Goal: Task Accomplishment & Management: Use online tool/utility

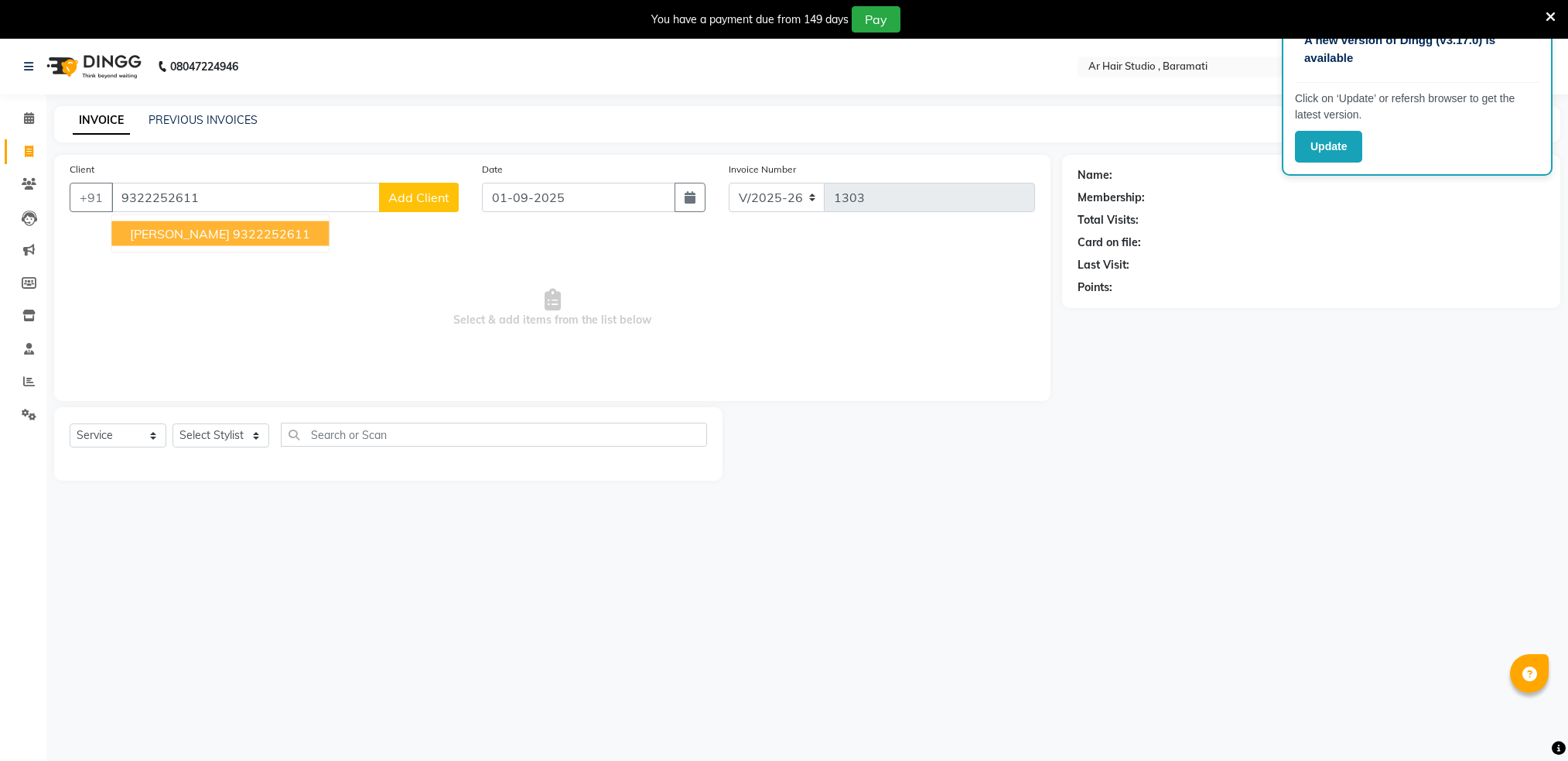
select select "672"
select select "service"
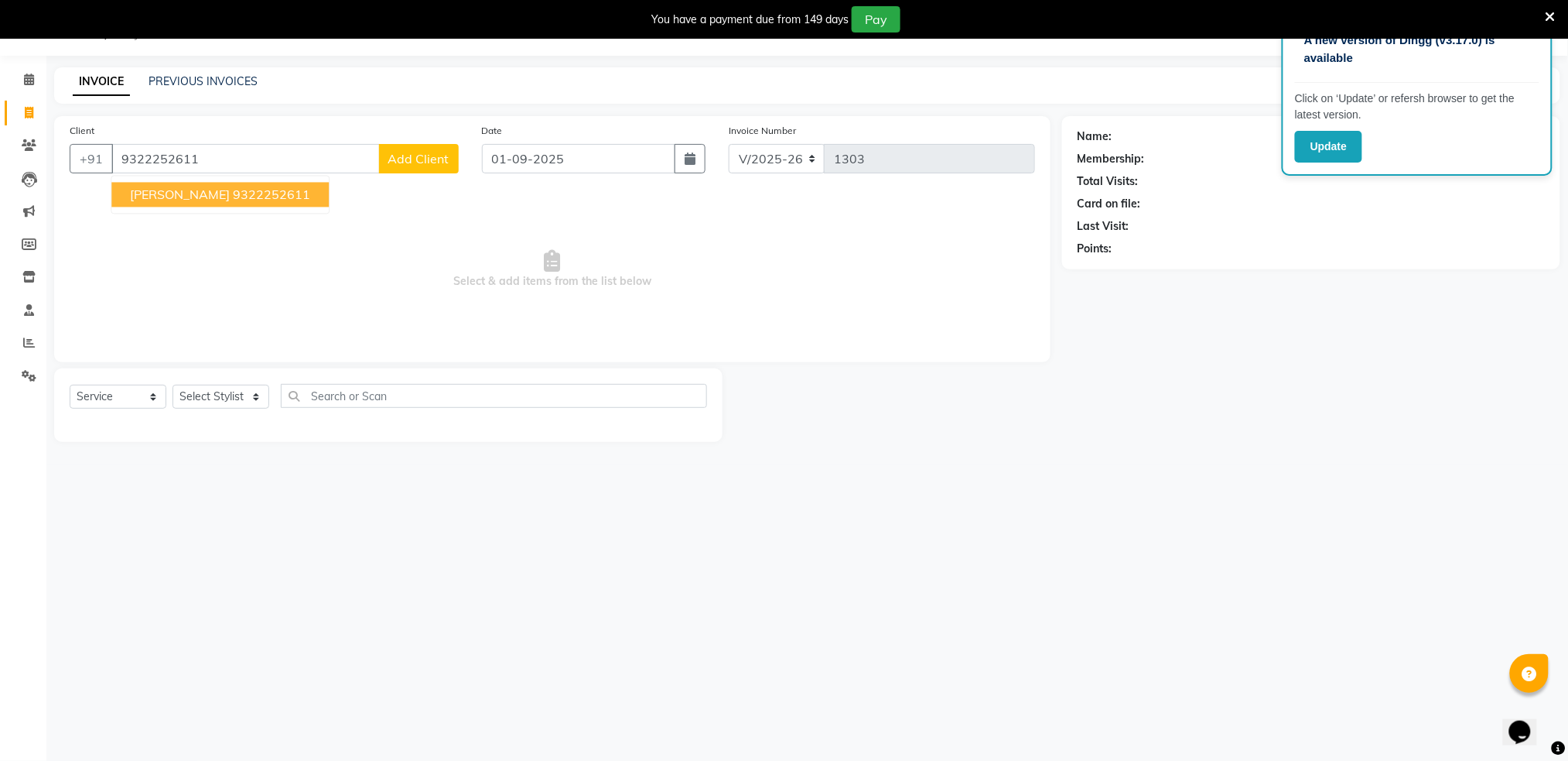
click at [167, 198] on span "[PERSON_NAME]" at bounding box center [180, 195] width 100 height 16
type input "9322252611"
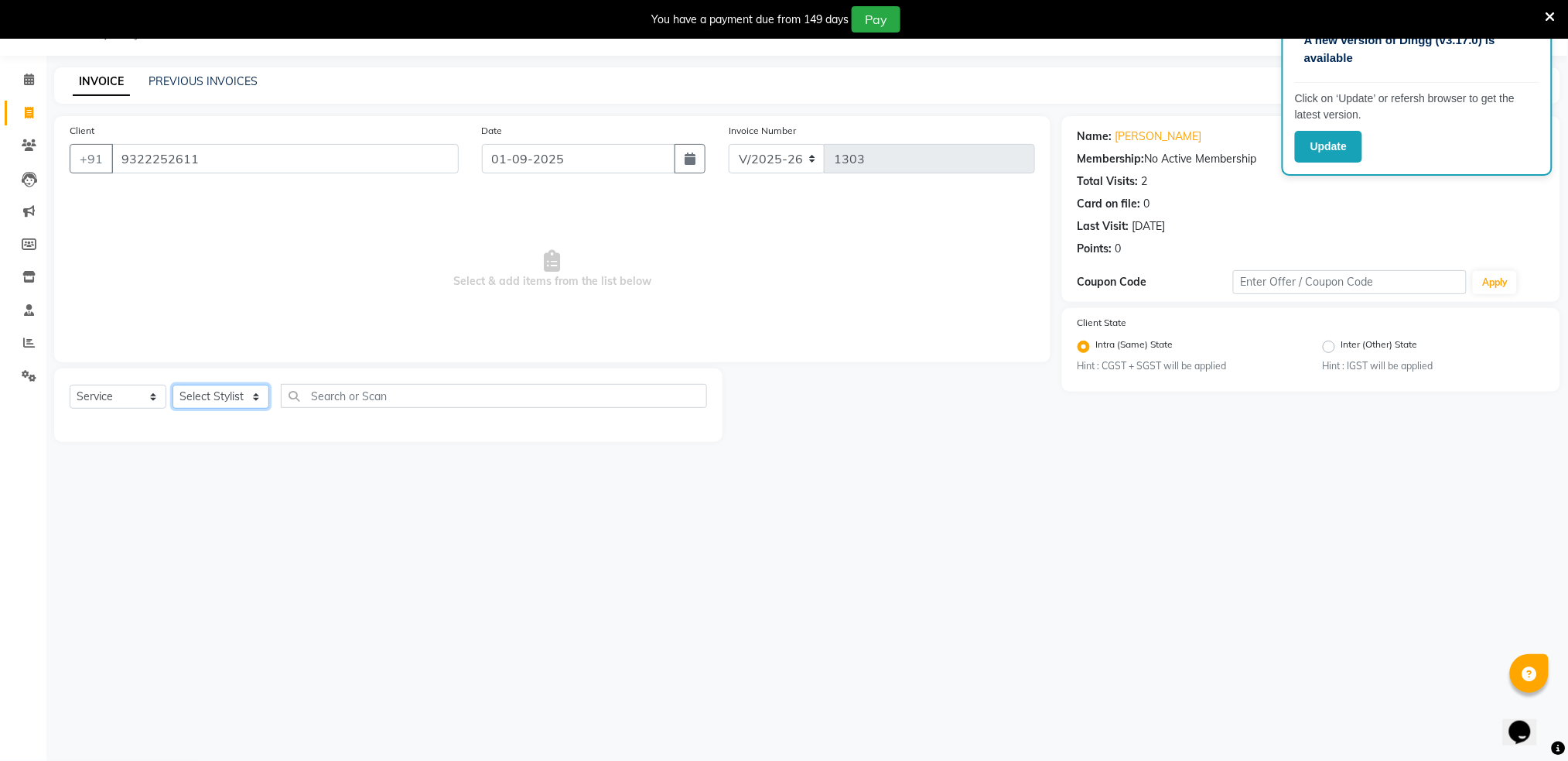
click at [208, 401] on select "Select Stylist Akshay shree [PERSON_NAME]" at bounding box center [221, 397] width 97 height 24
select select "79676"
click at [173, 385] on select "Select Stylist Akshay shree [PERSON_NAME]" at bounding box center [221, 397] width 97 height 24
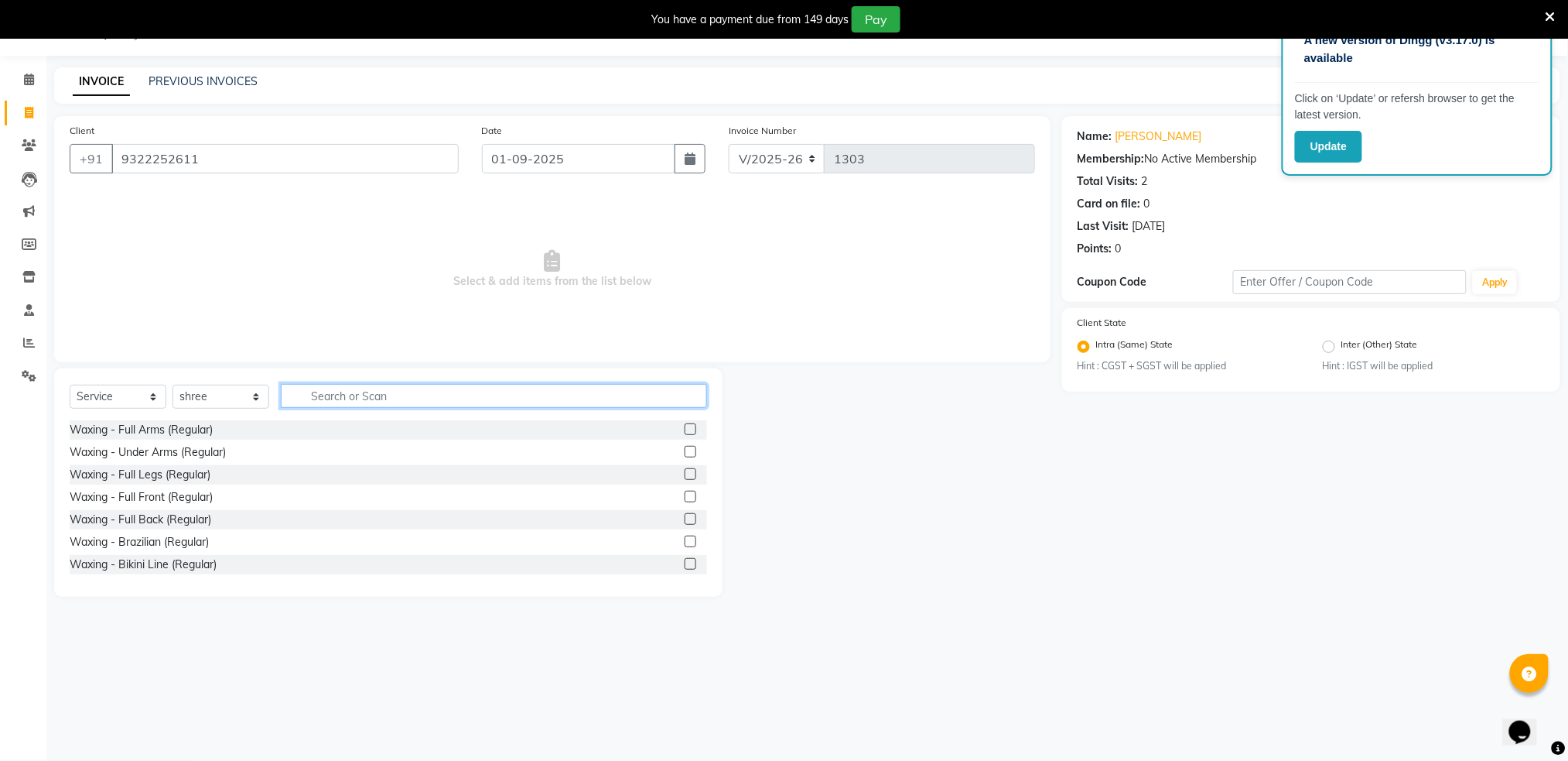
click at [337, 397] on input "text" at bounding box center [494, 396] width 426 height 24
type input "hair"
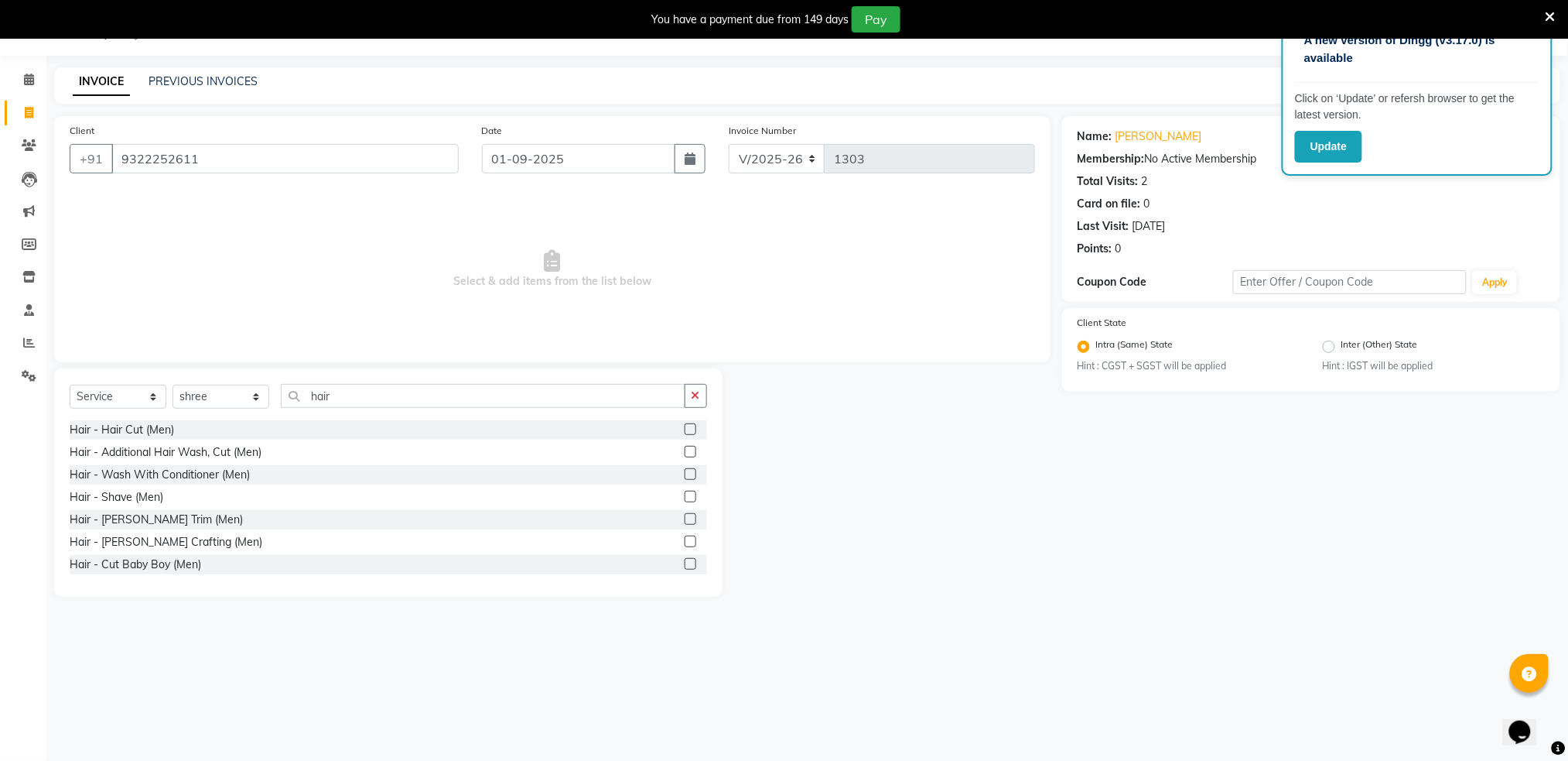
click at [684, 429] on label at bounding box center [690, 429] width 12 height 12
click at [684, 429] on input "checkbox" at bounding box center [689, 430] width 10 height 10
click at [684, 429] on label at bounding box center [690, 429] width 12 height 12
click at [684, 429] on input "checkbox" at bounding box center [689, 430] width 10 height 10
checkbox input "false"
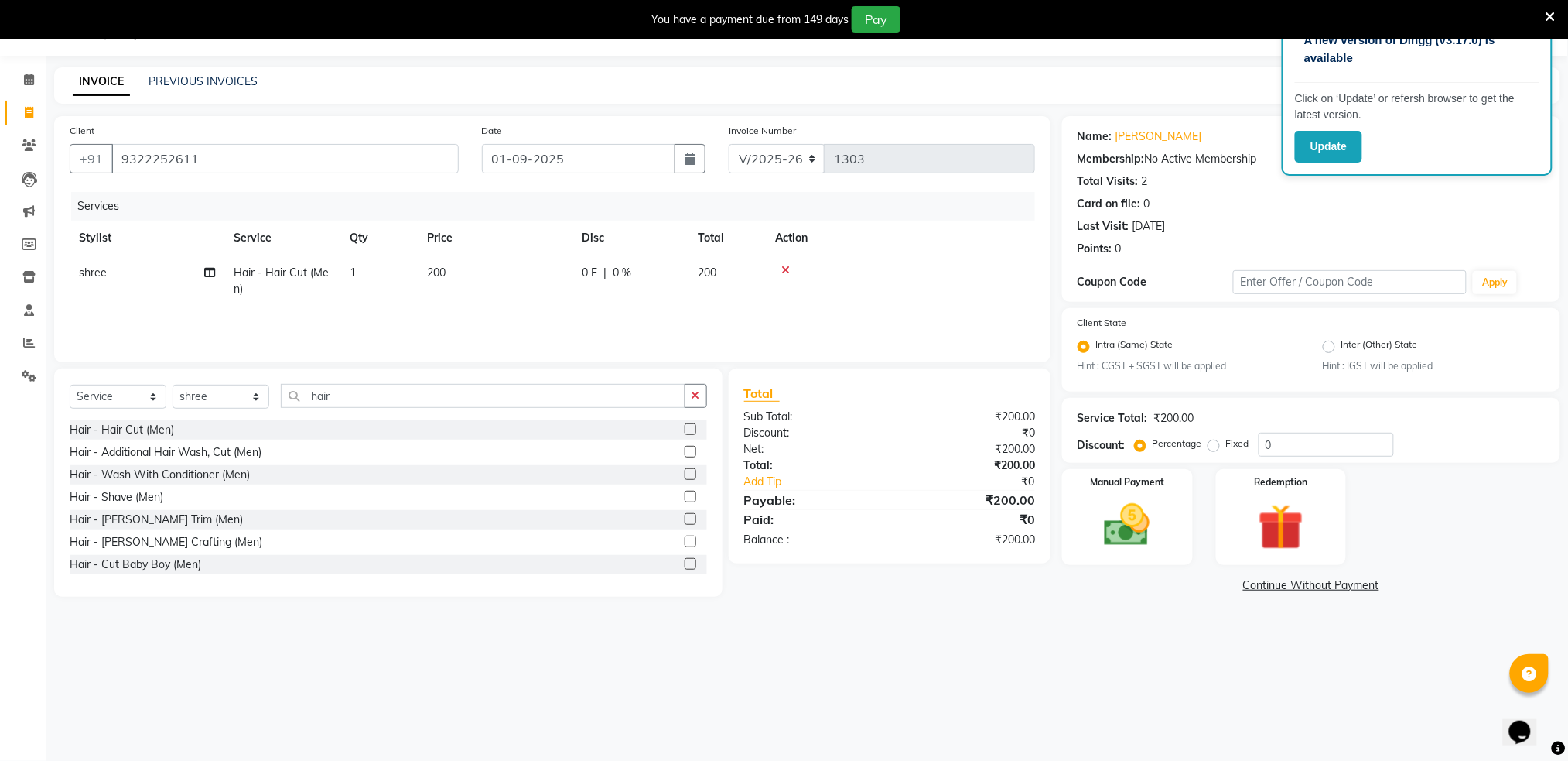
click at [704, 278] on span "200" at bounding box center [707, 272] width 18 height 14
select select "79676"
click at [621, 276] on input "200" at bounding box center [567, 276] width 136 height 24
type input "2"
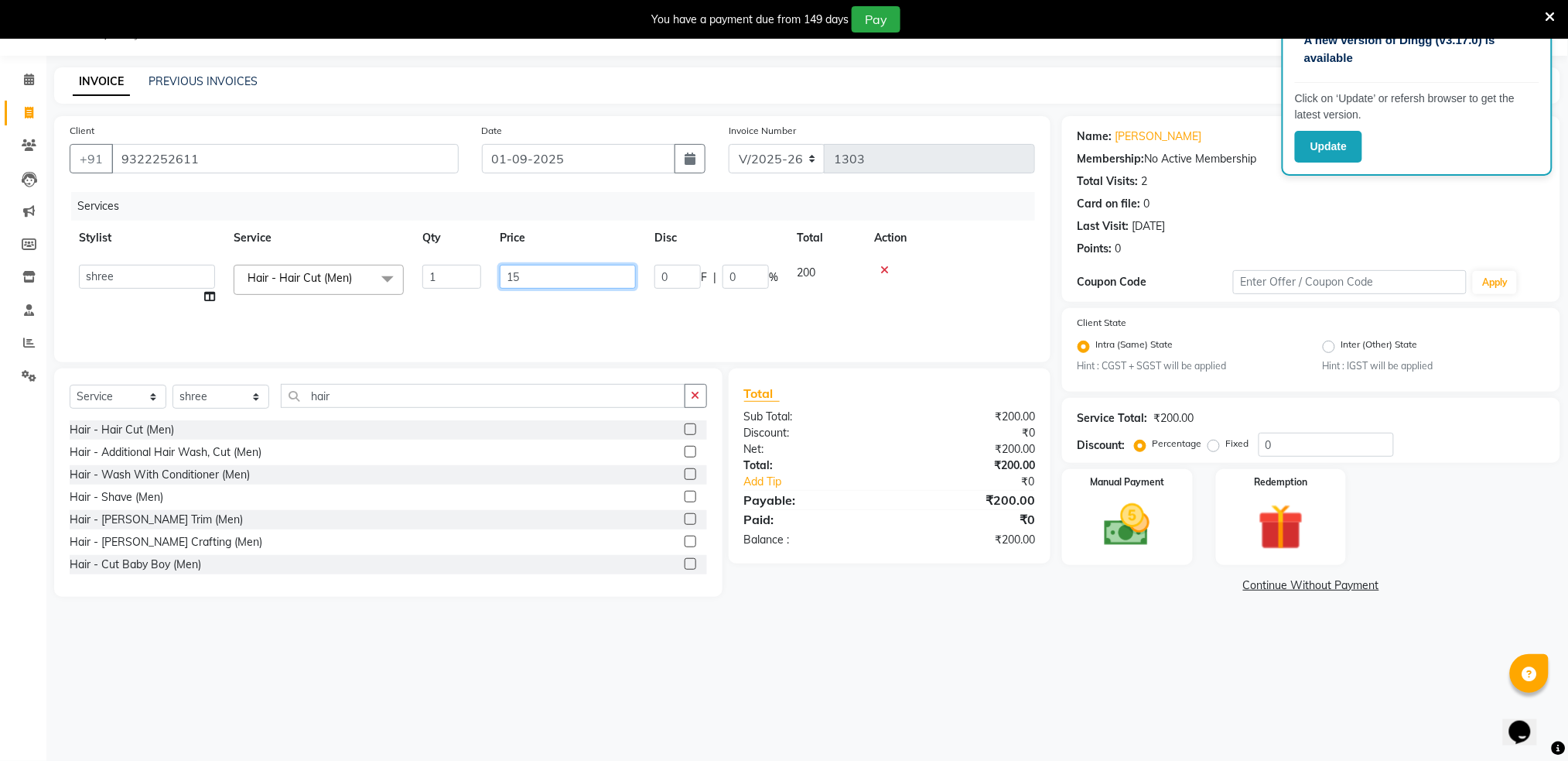
type input "150"
click at [941, 272] on div at bounding box center [950, 270] width 152 height 11
click at [1104, 490] on div "Manual Payment" at bounding box center [1127, 517] width 135 height 100
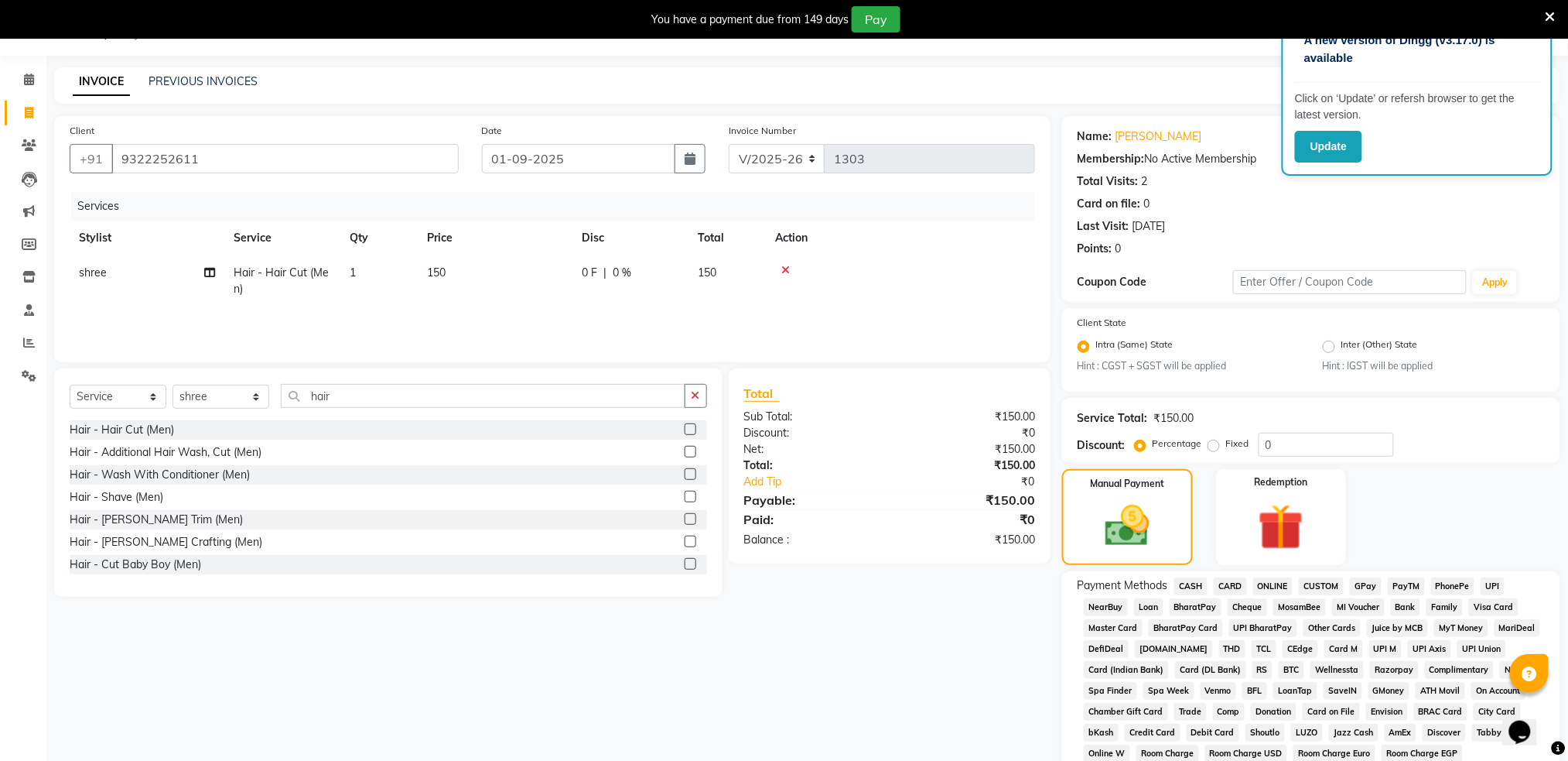
click at [1191, 584] on span "CASH" at bounding box center [1191, 586] width 33 height 17
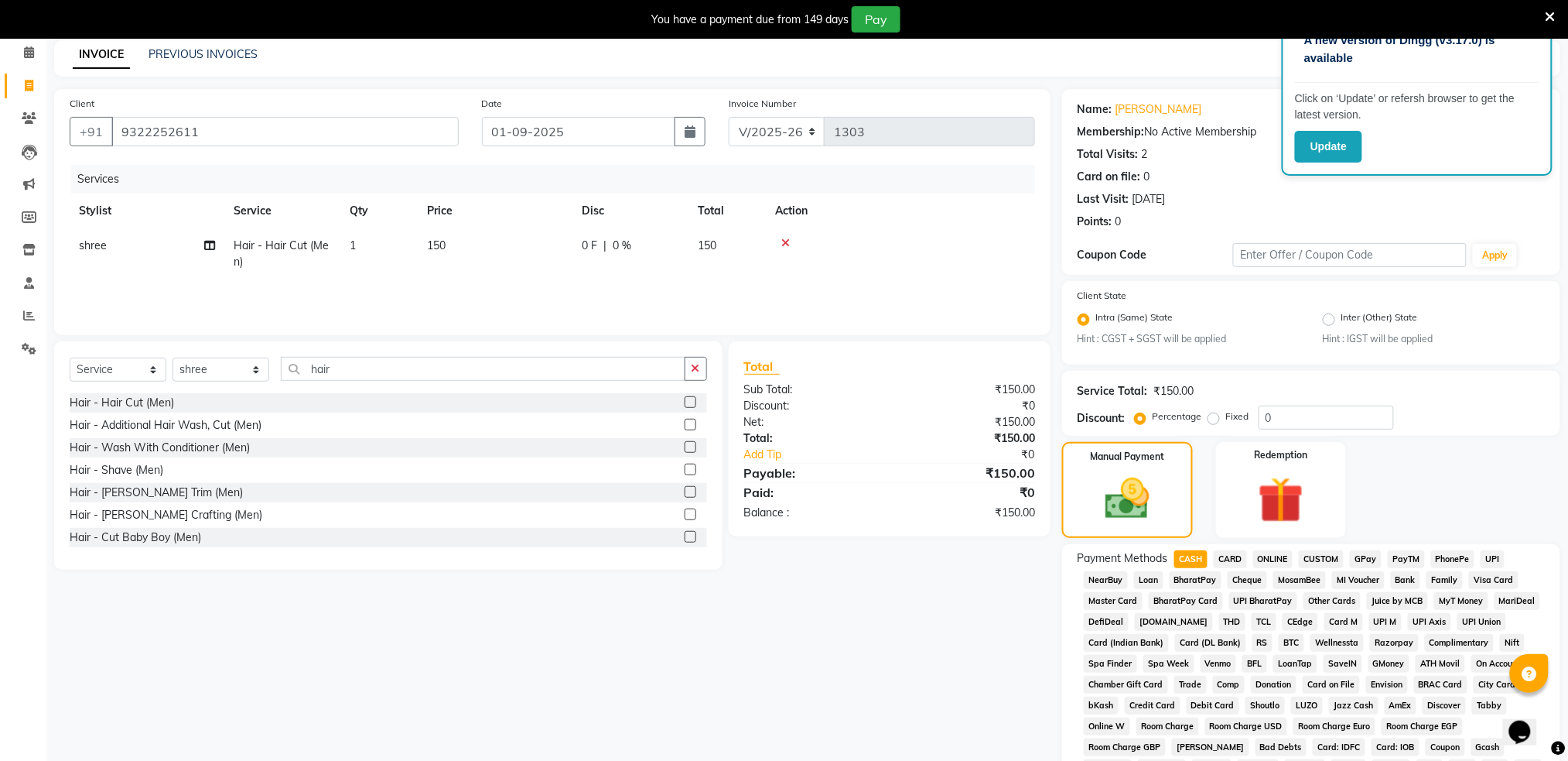
scroll to position [372, 0]
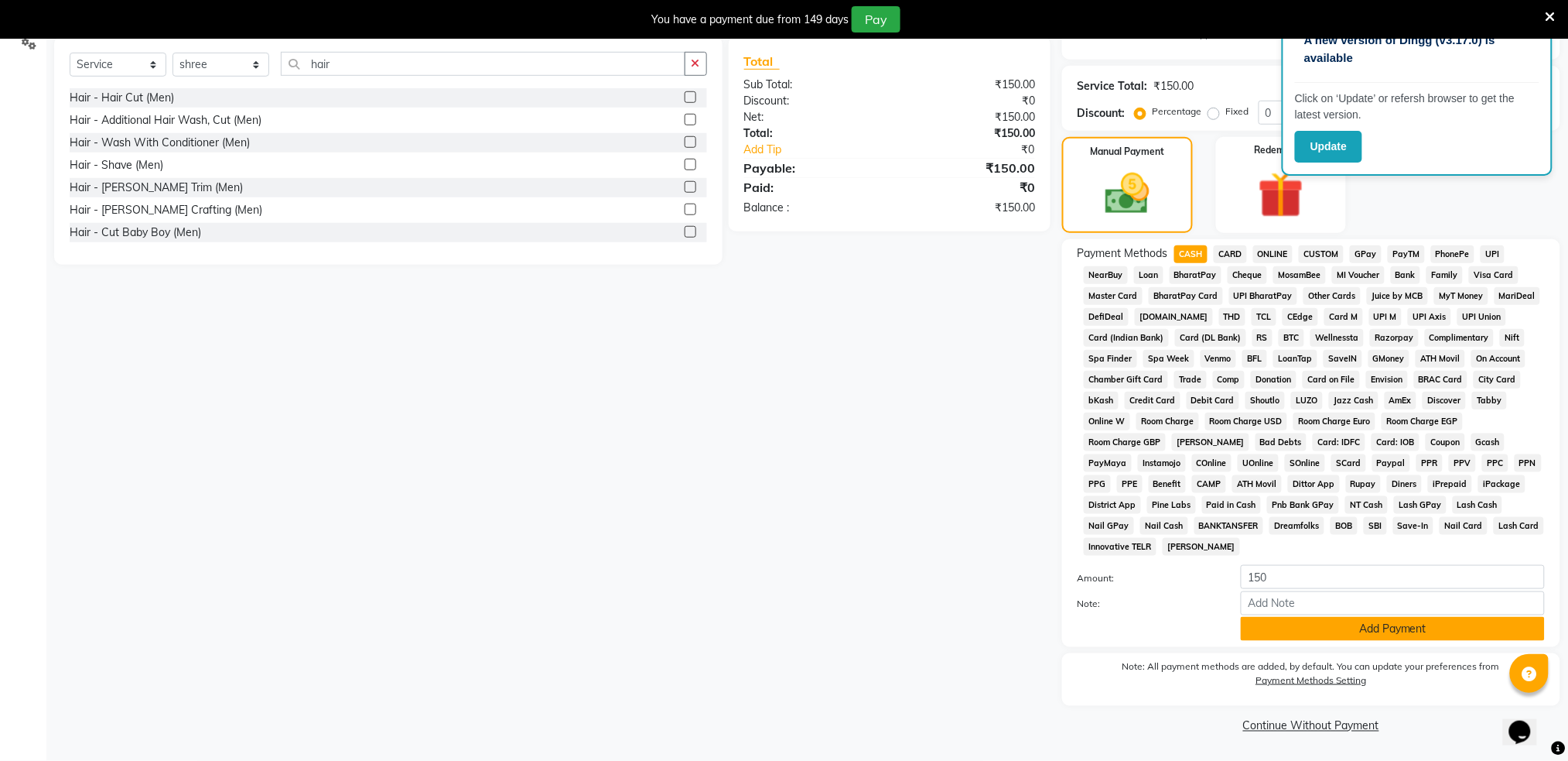
click at [1376, 627] on button "Add Payment" at bounding box center [1393, 628] width 304 height 24
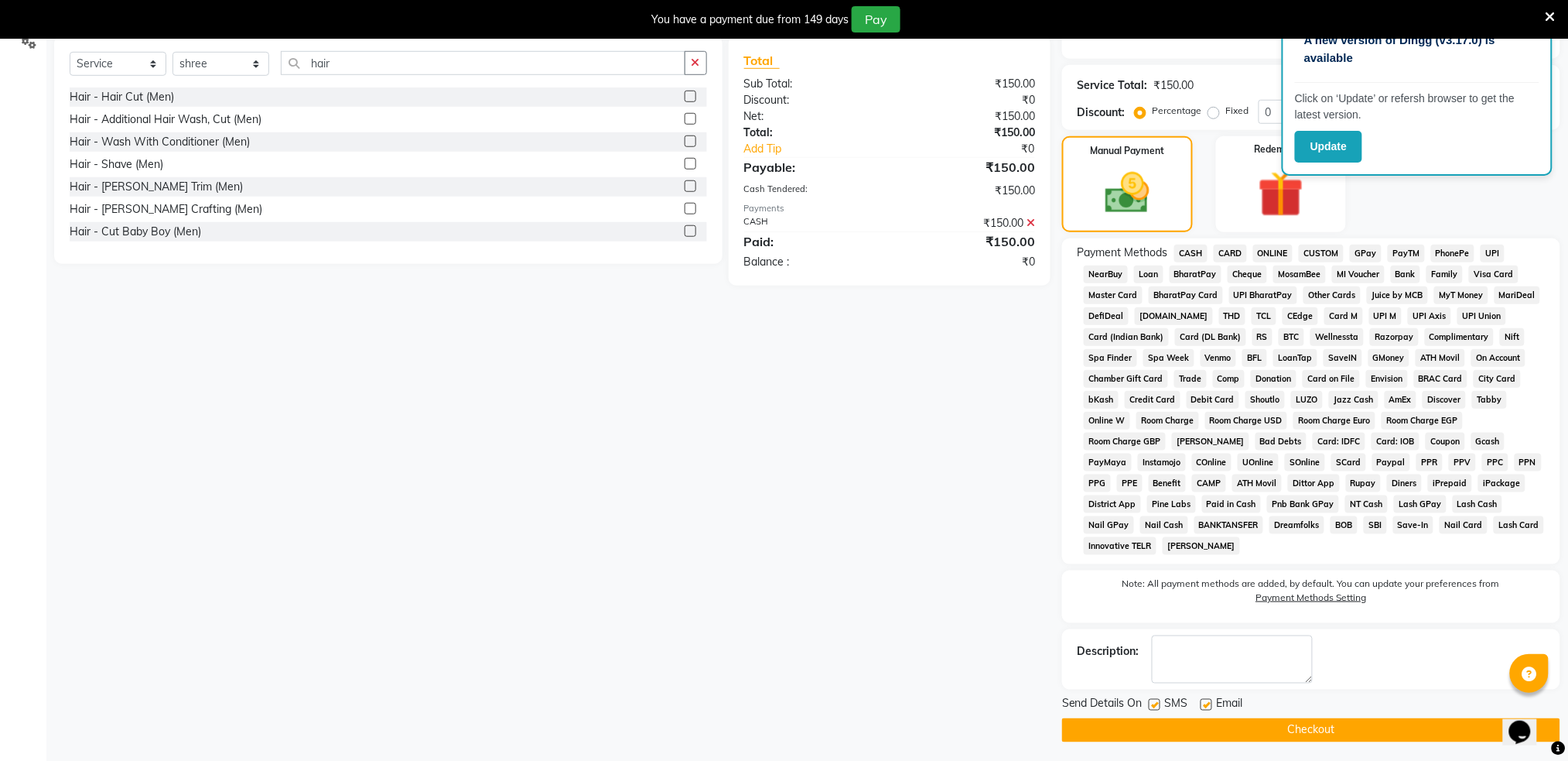
click at [1155, 705] on label at bounding box center [1155, 705] width 12 height 12
click at [1155, 705] on input "checkbox" at bounding box center [1154, 705] width 10 height 10
checkbox input "false"
click at [1203, 725] on button "Checkout" at bounding box center [1311, 729] width 499 height 24
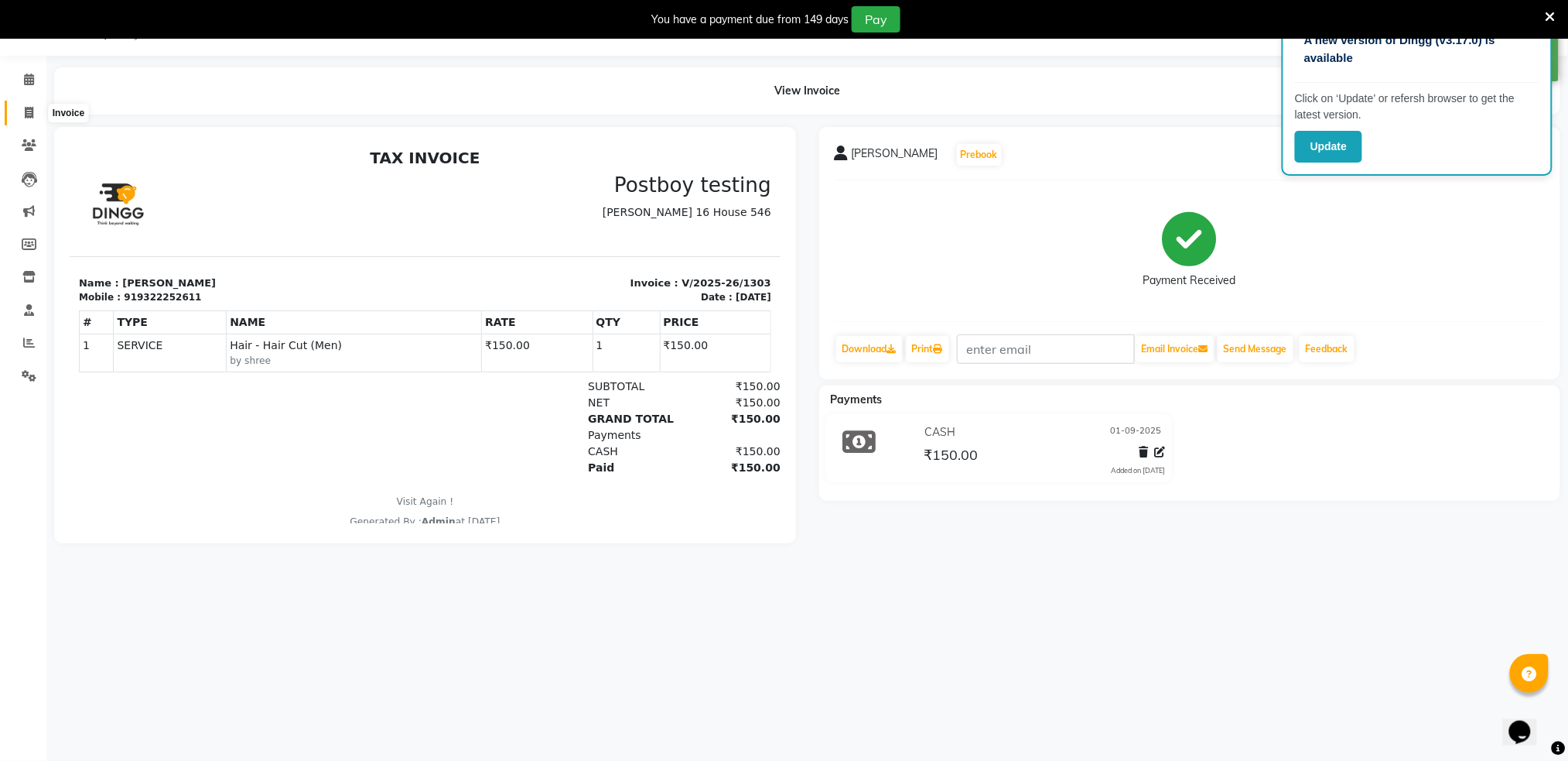
click at [29, 109] on icon at bounding box center [29, 113] width 8 height 12
select select "672"
select select "service"
